Goal: Check status: Check status

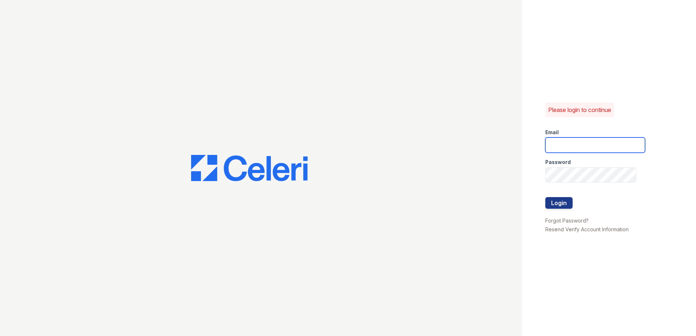
type input "sel-mehrik@trinity-pm.com"
click at [564, 209] on div at bounding box center [595, 212] width 100 height 7
click at [561, 205] on button "Login" at bounding box center [558, 203] width 27 height 12
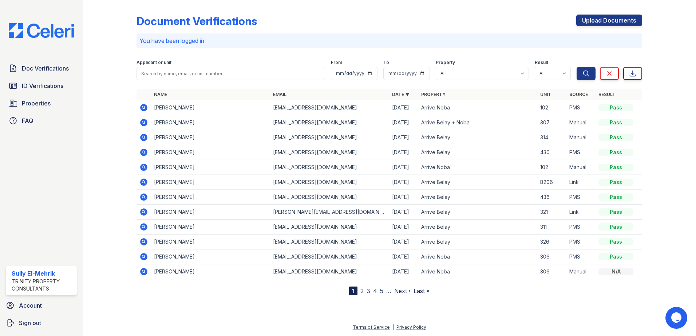
click at [147, 108] on icon at bounding box center [143, 107] width 9 height 9
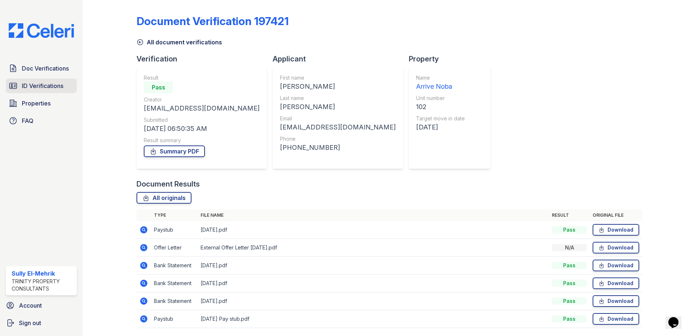
click at [58, 88] on span "ID Verifications" at bounding box center [42, 86] width 41 height 9
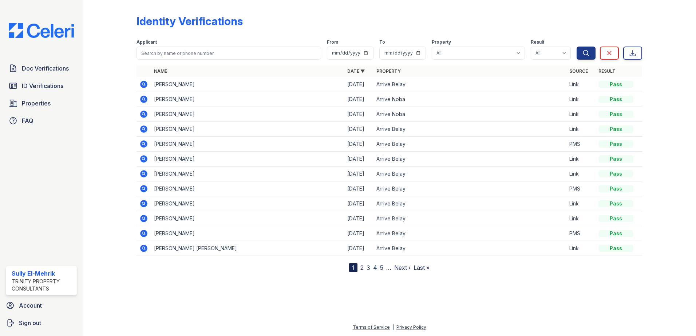
click at [142, 99] on icon at bounding box center [143, 99] width 9 height 9
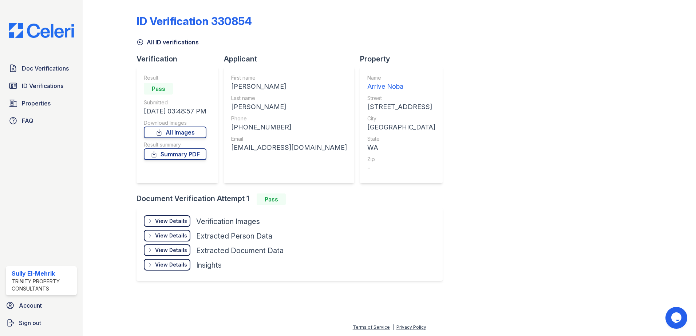
click at [173, 221] on div "View Details" at bounding box center [171, 221] width 32 height 7
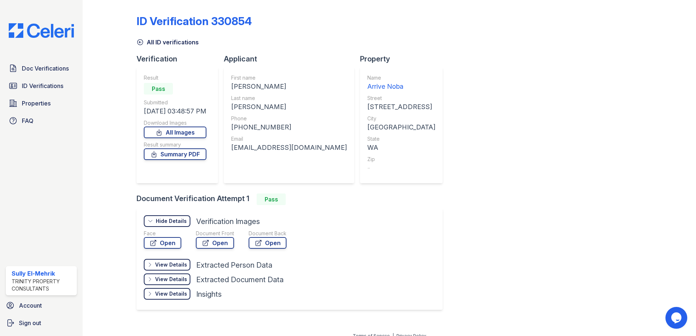
click at [181, 242] on div "Face Open Document Front Open Document Back Open" at bounding box center [222, 241] width 157 height 22
click at [179, 242] on link "Open" at bounding box center [162, 243] width 37 height 12
click at [211, 243] on link "Open" at bounding box center [215, 243] width 38 height 12
click at [140, 41] on icon at bounding box center [139, 42] width 7 height 7
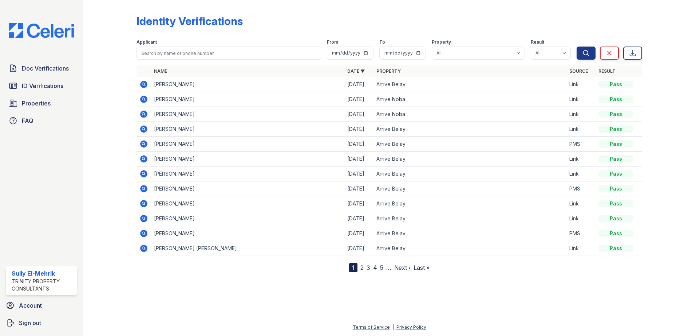
click at [143, 88] on icon at bounding box center [143, 84] width 9 height 9
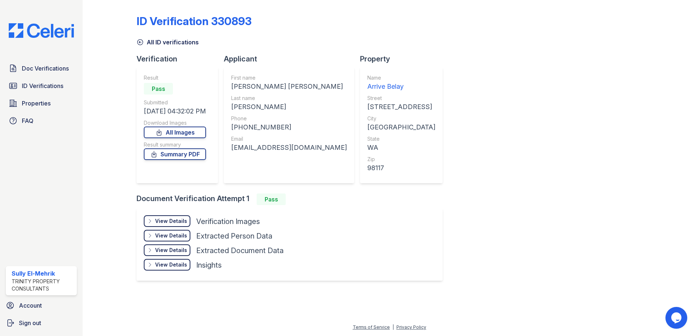
click at [165, 219] on div "View Details" at bounding box center [171, 221] width 32 height 7
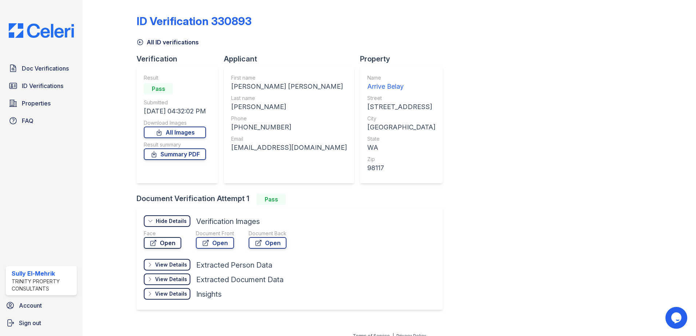
click at [170, 238] on link "Open" at bounding box center [162, 243] width 37 height 12
